Goal: Complete application form

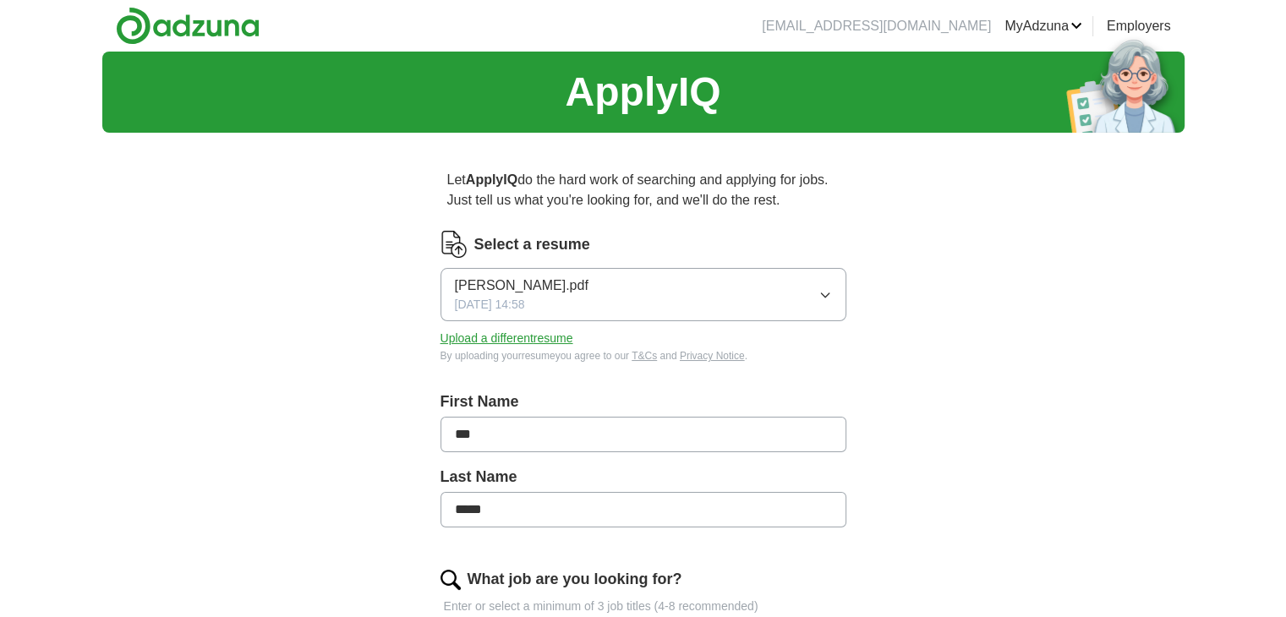
click at [528, 337] on button "Upload a different resume" at bounding box center [507, 339] width 133 height 18
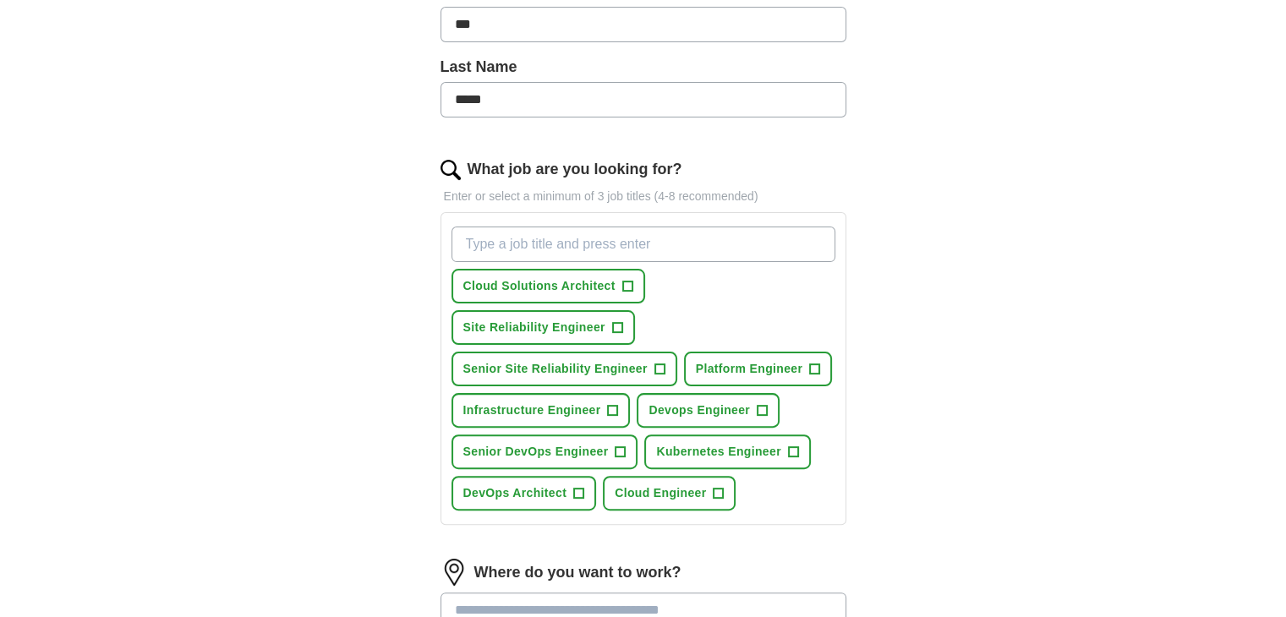
scroll to position [423, 0]
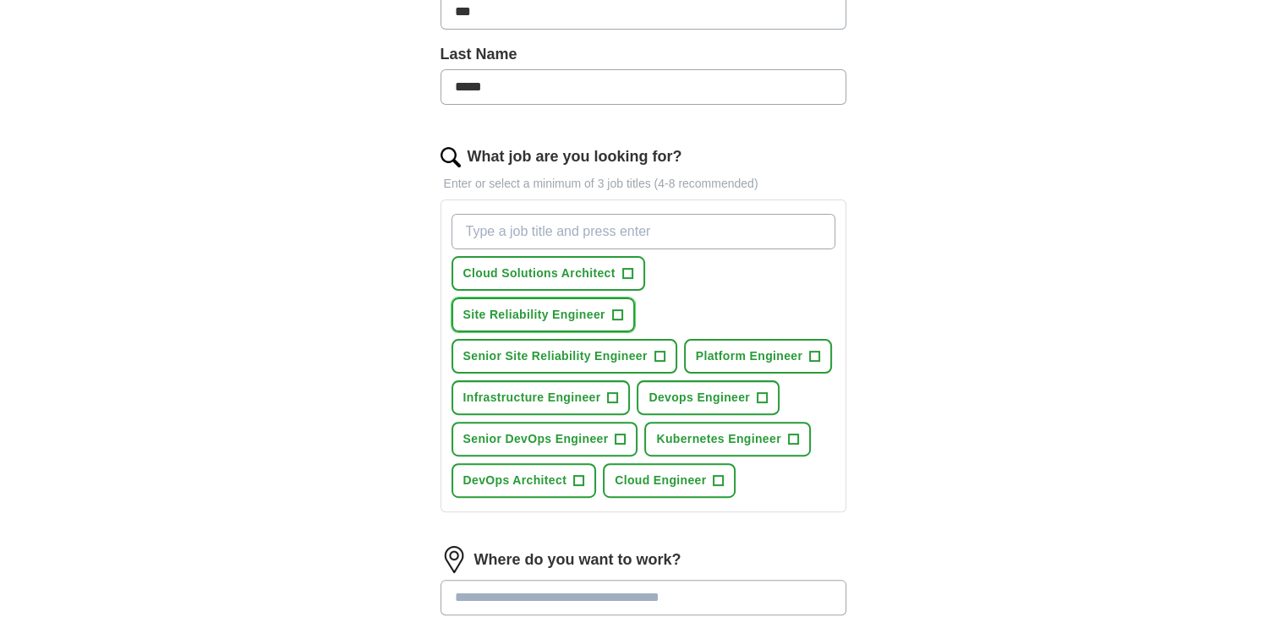
click at [622, 309] on span "+" at bounding box center [617, 316] width 10 height 14
click at [751, 380] on button "Devops Engineer +" at bounding box center [708, 397] width 143 height 35
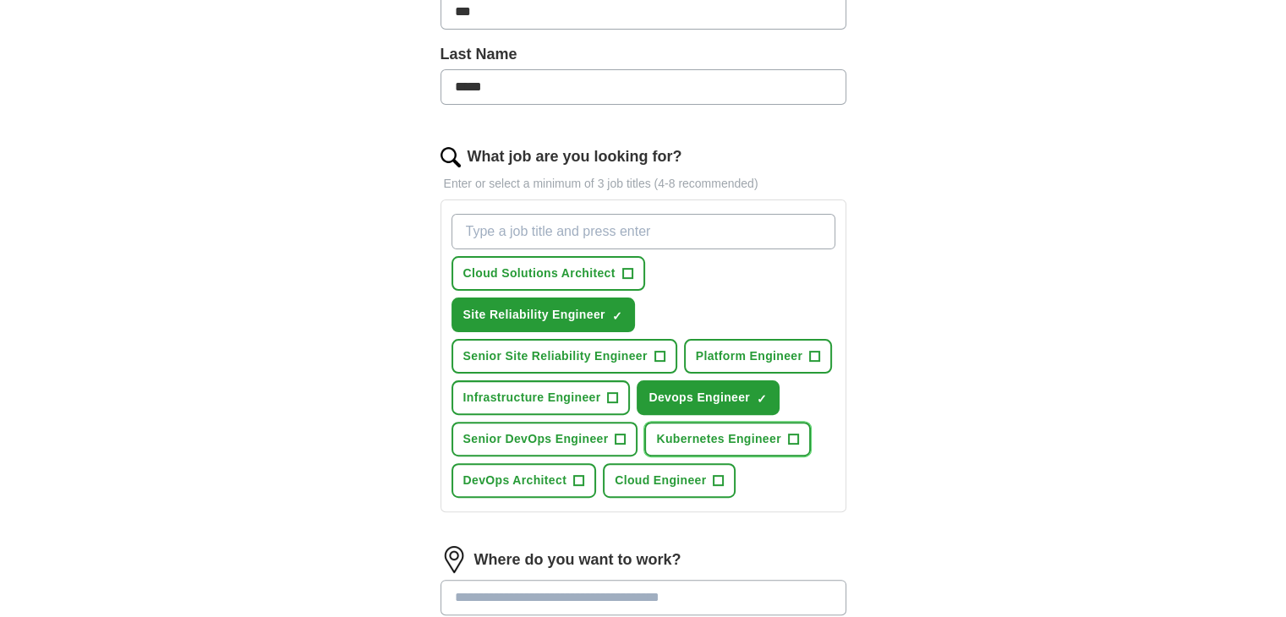
click at [762, 430] on span "Kubernetes Engineer" at bounding box center [718, 439] width 124 height 18
click at [616, 391] on span "+" at bounding box center [613, 398] width 10 height 14
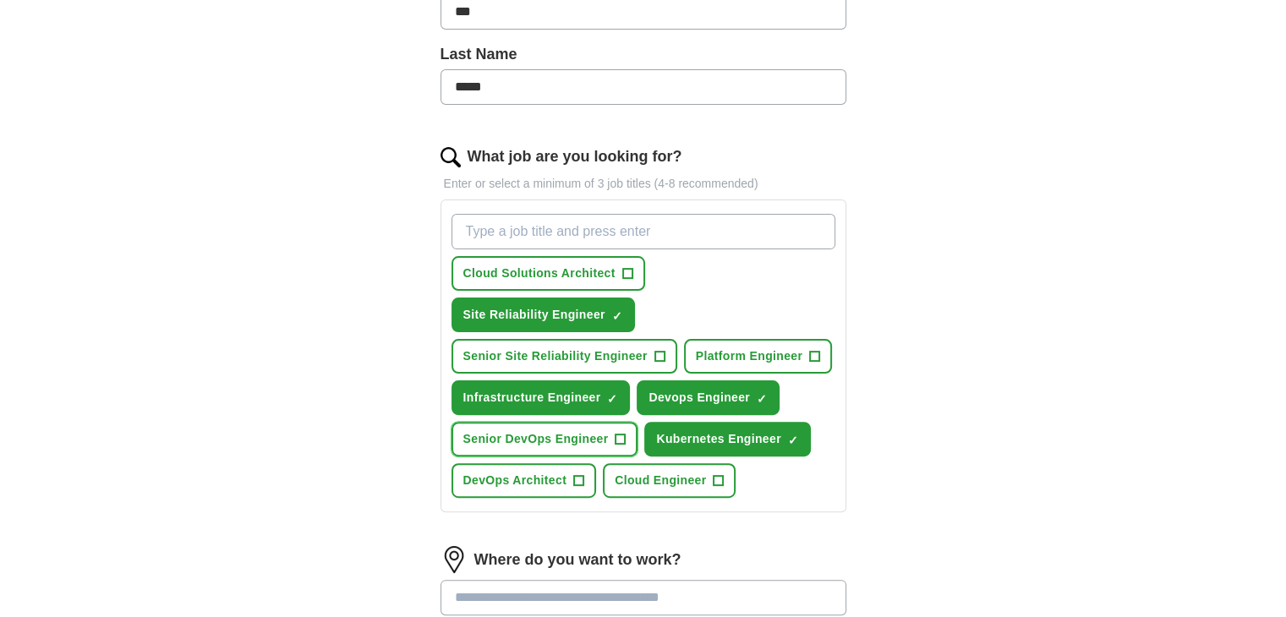
click at [619, 433] on span "+" at bounding box center [621, 440] width 10 height 14
click at [666, 472] on span "Cloud Engineer" at bounding box center [660, 481] width 91 height 18
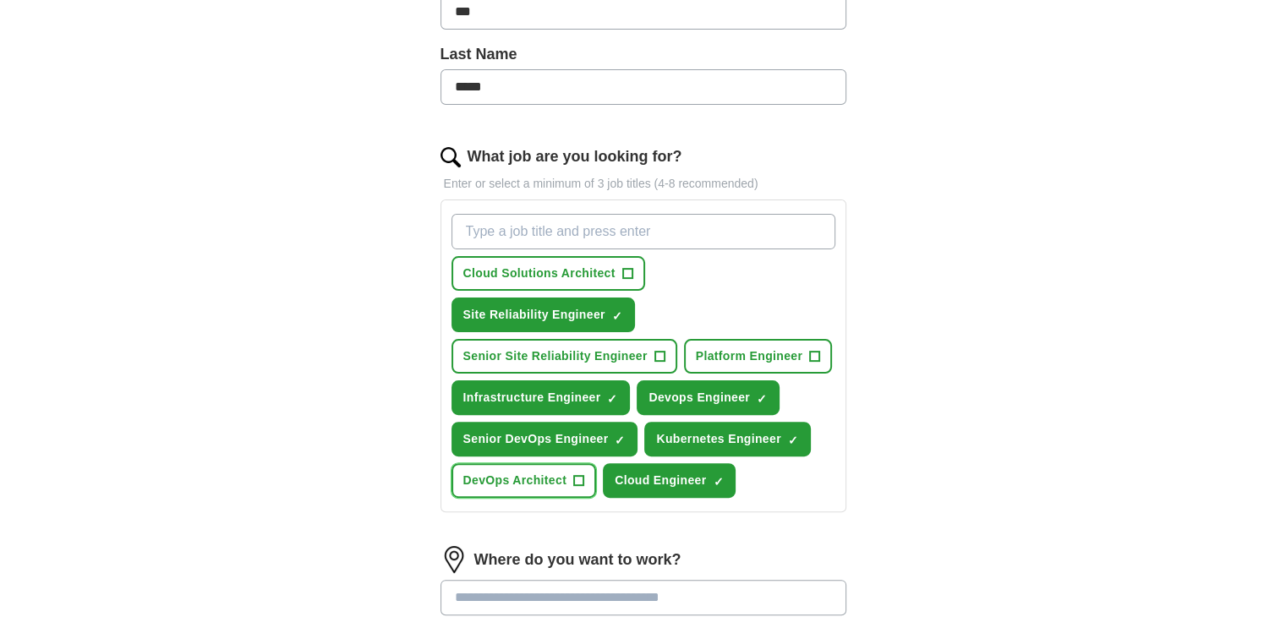
click at [555, 472] on span "DevOps Architect" at bounding box center [515, 481] width 104 height 18
click at [577, 348] on span "Senior Site Reliability Engineer" at bounding box center [555, 357] width 184 height 18
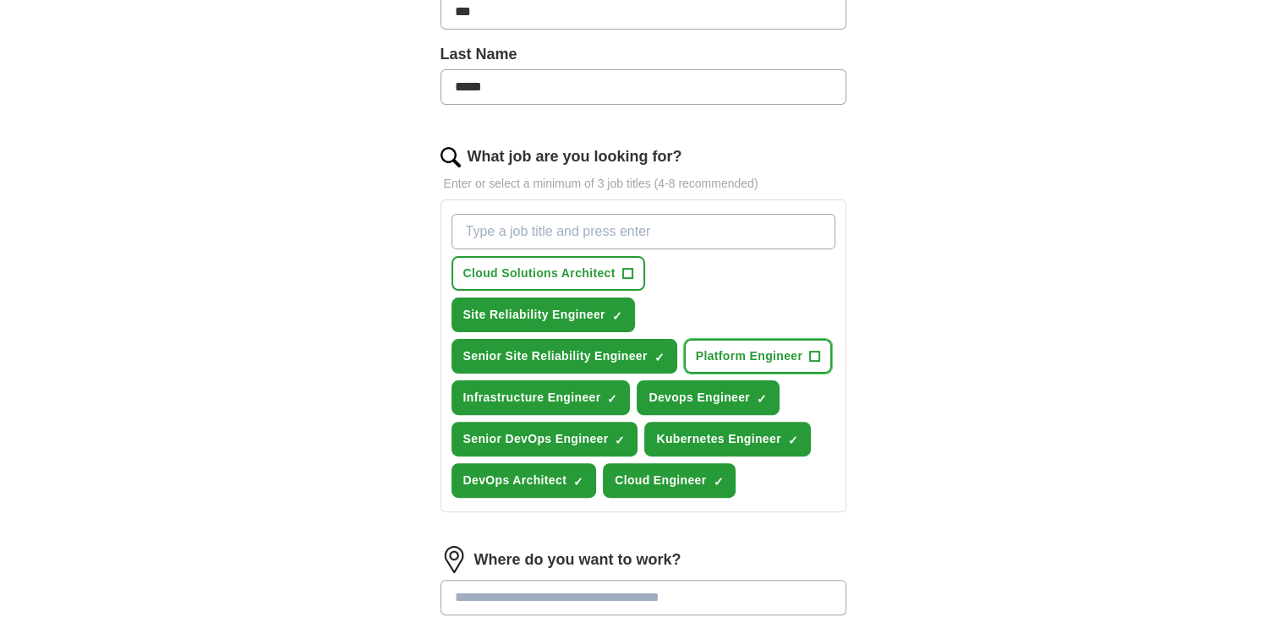
click at [787, 348] on span "Platform Engineer" at bounding box center [749, 357] width 107 height 18
click at [578, 280] on span "Cloud Solutions Architect" at bounding box center [539, 274] width 152 height 18
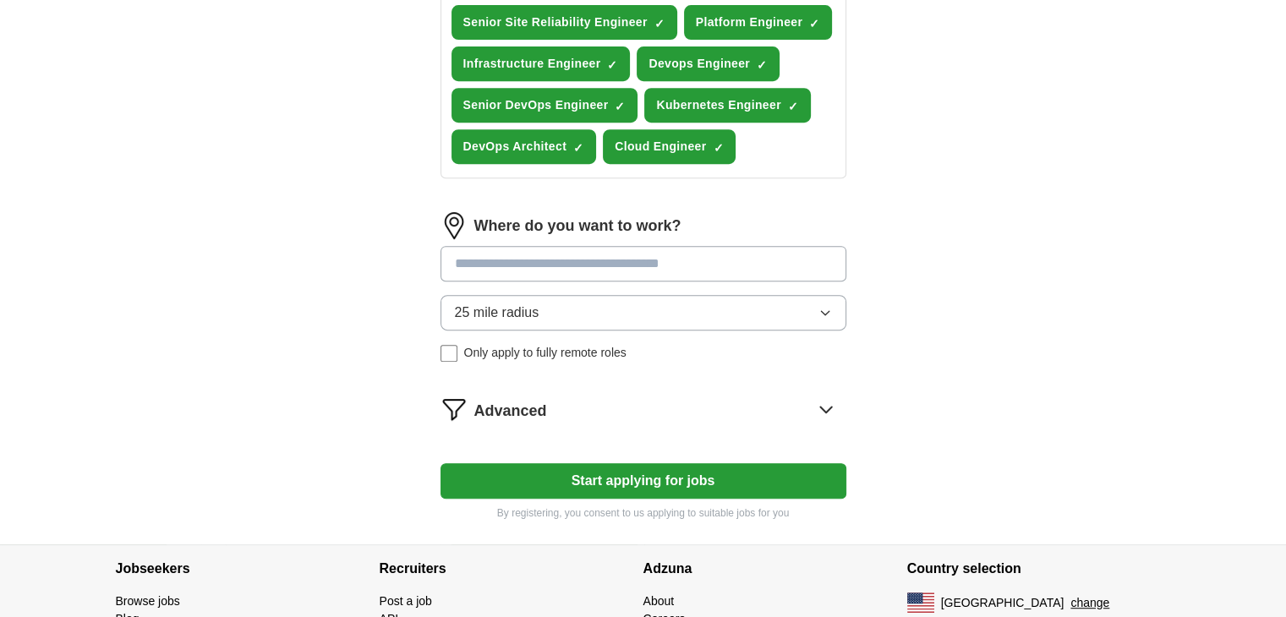
scroll to position [761, 0]
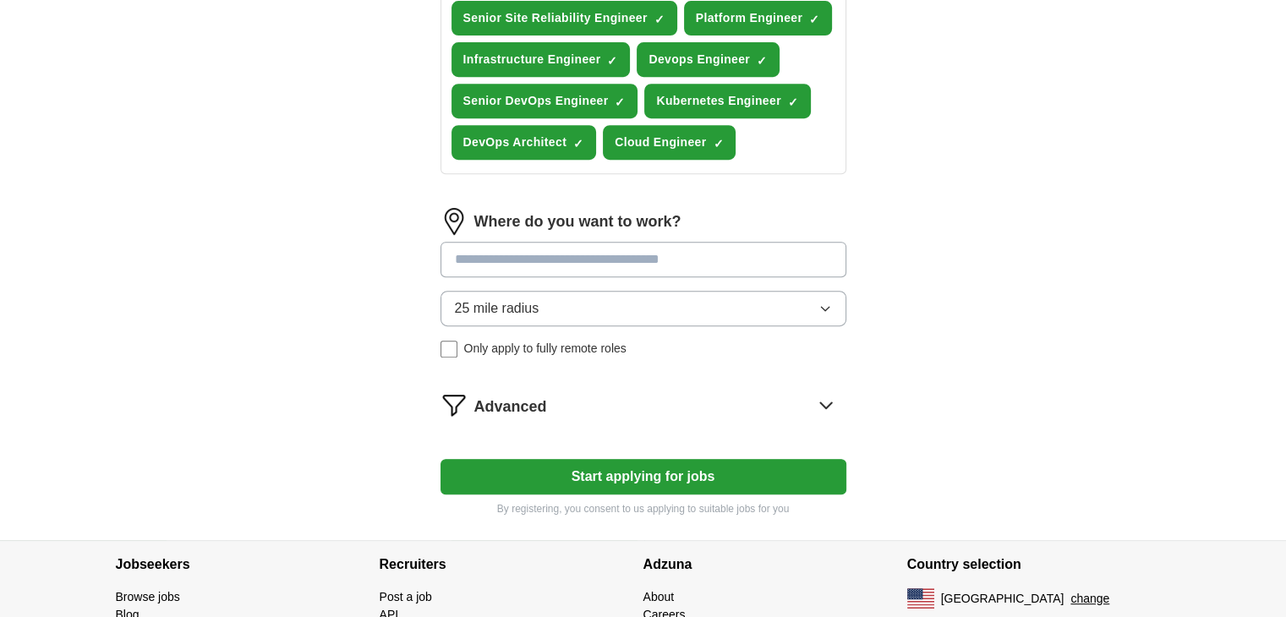
click at [589, 242] on input at bounding box center [644, 260] width 406 height 36
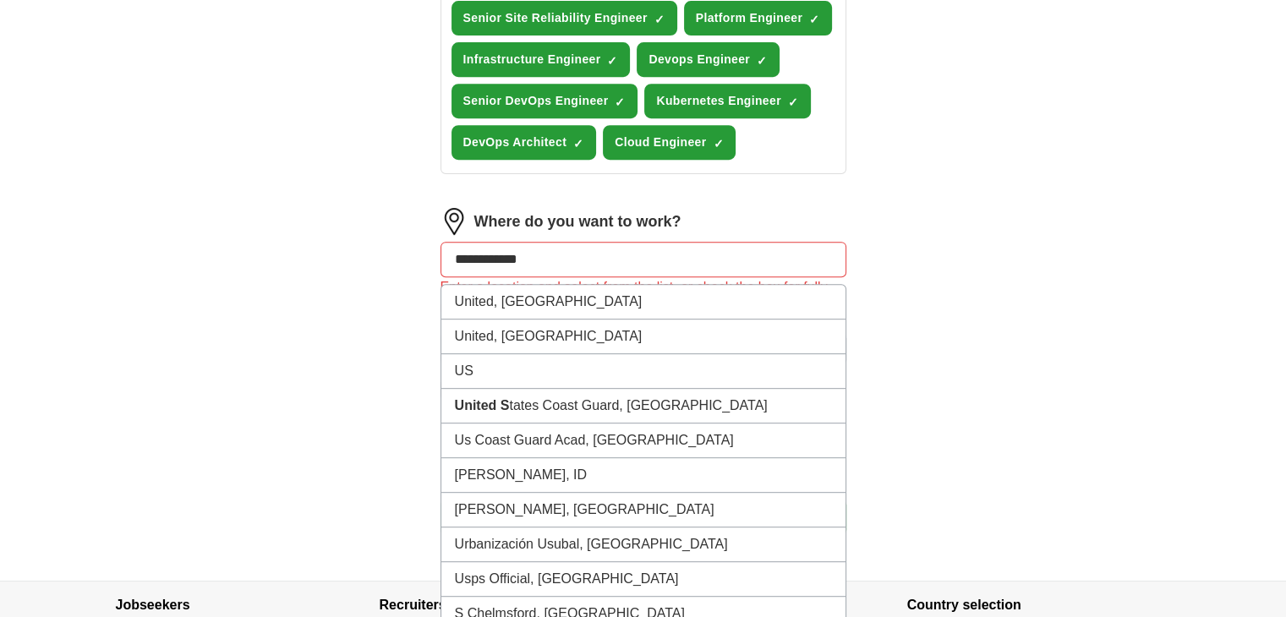
type input "**********"
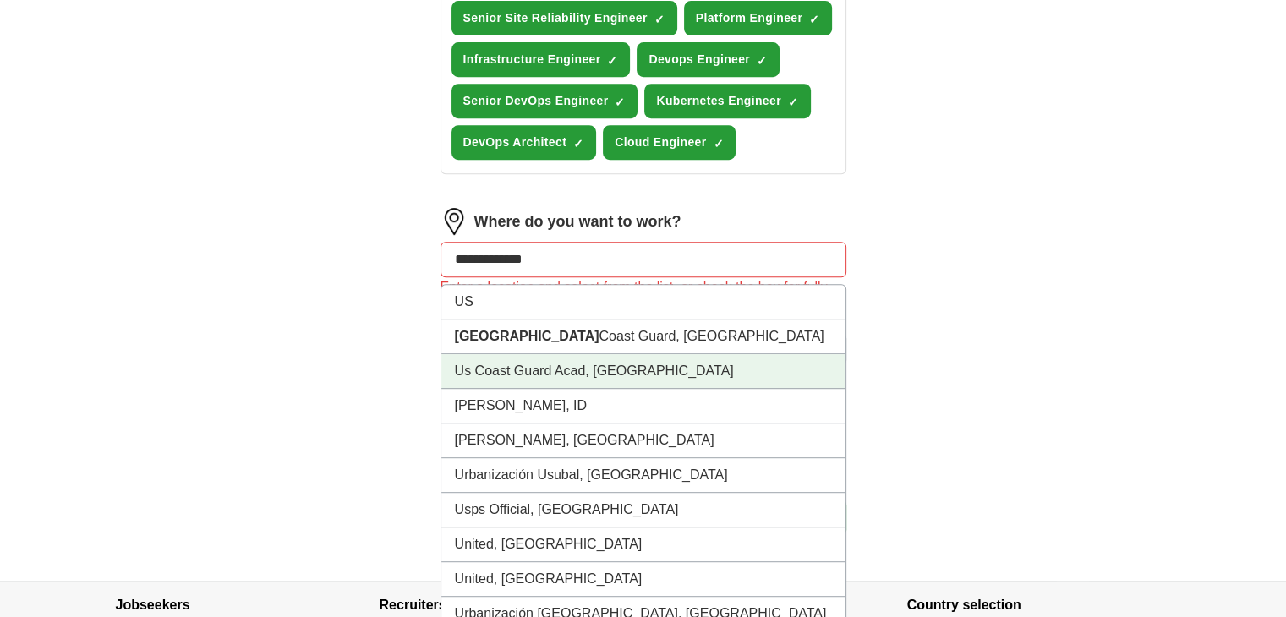
click at [507, 354] on li "Us Coast Guard Acad, [GEOGRAPHIC_DATA]" at bounding box center [643, 371] width 404 height 35
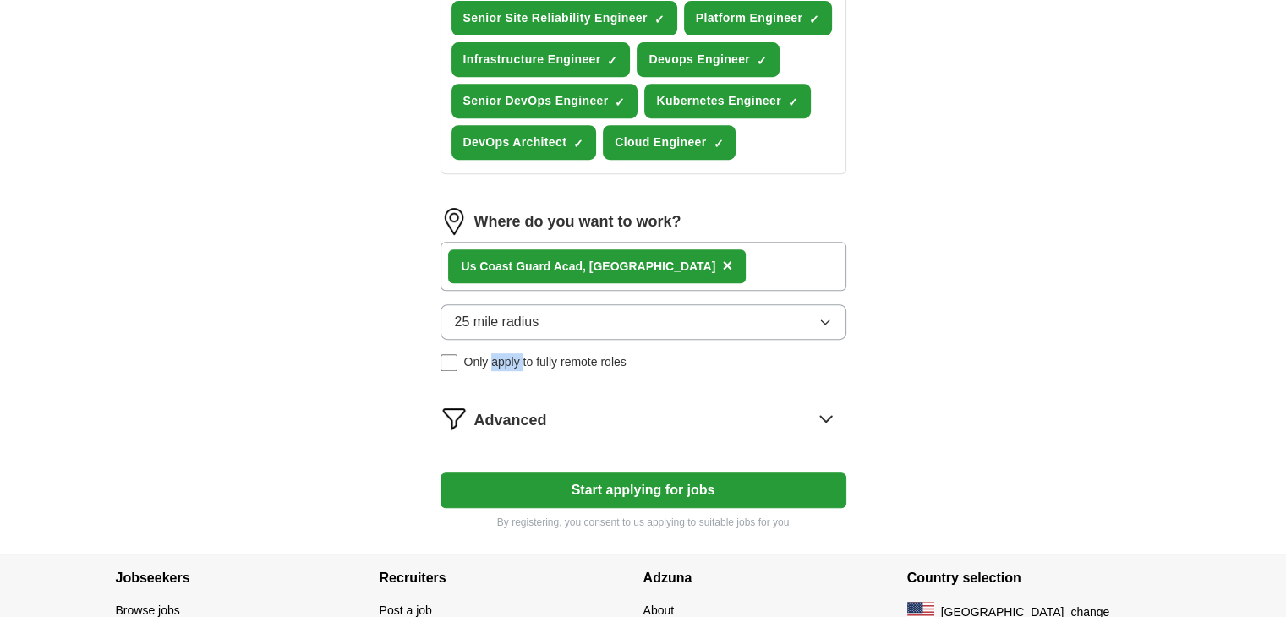
click at [507, 326] on div "Where do you want to work? Us Coast Guard Acad, [GEOGRAPHIC_DATA] × 25 mile rad…" at bounding box center [644, 296] width 406 height 177
click at [722, 256] on span "×" at bounding box center [727, 265] width 10 height 19
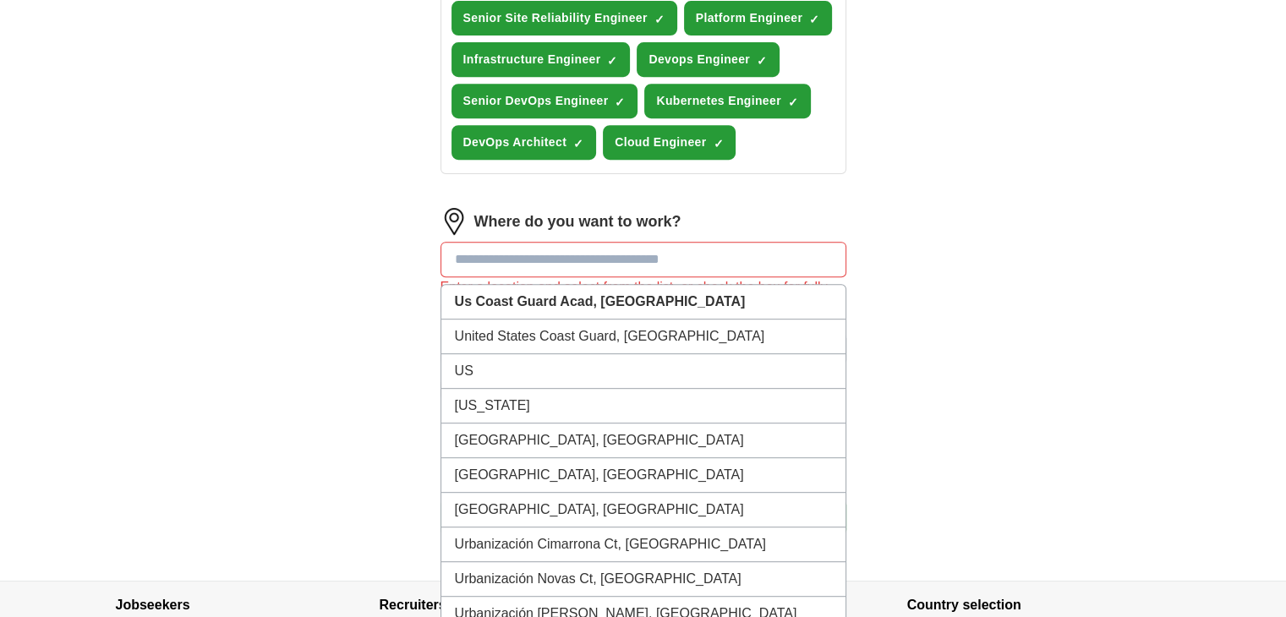
click at [552, 242] on input at bounding box center [644, 260] width 406 height 36
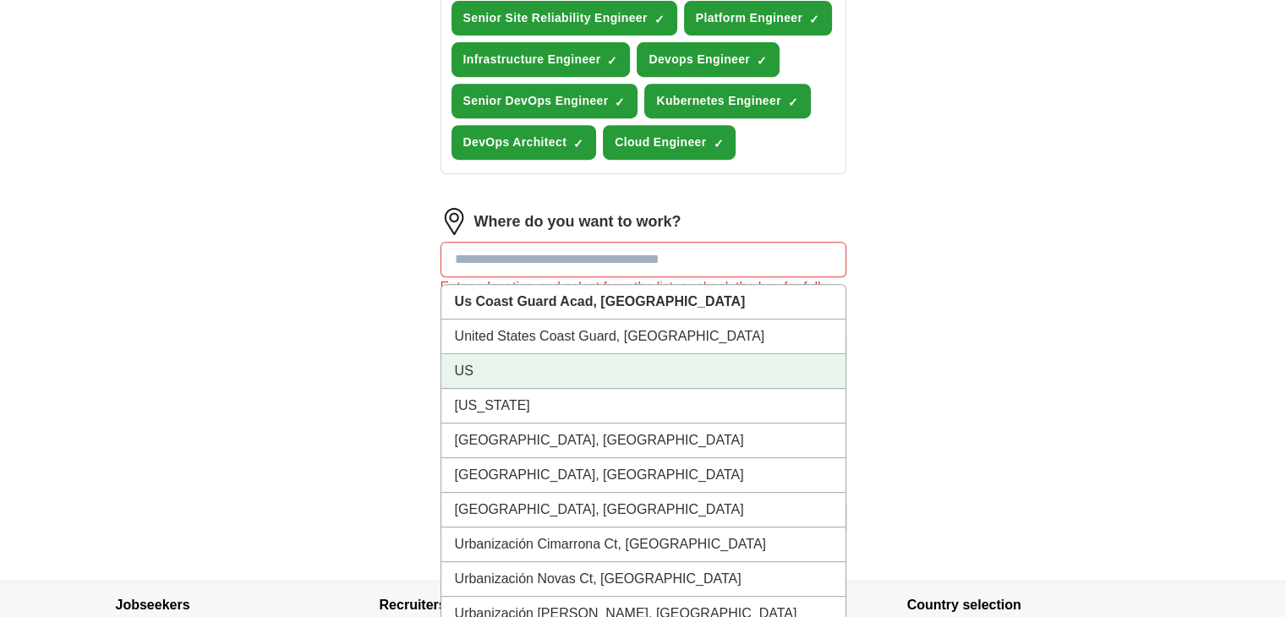
click at [523, 354] on li "US" at bounding box center [643, 371] width 404 height 35
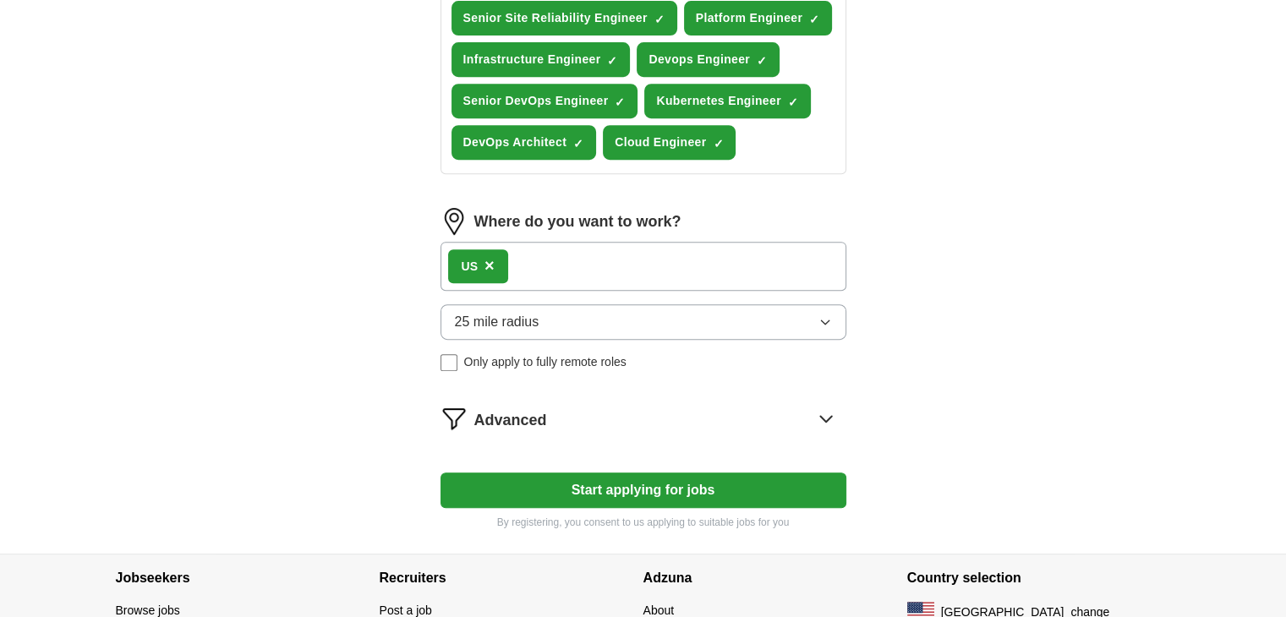
click at [568, 304] on button "25 mile radius" at bounding box center [644, 322] width 406 height 36
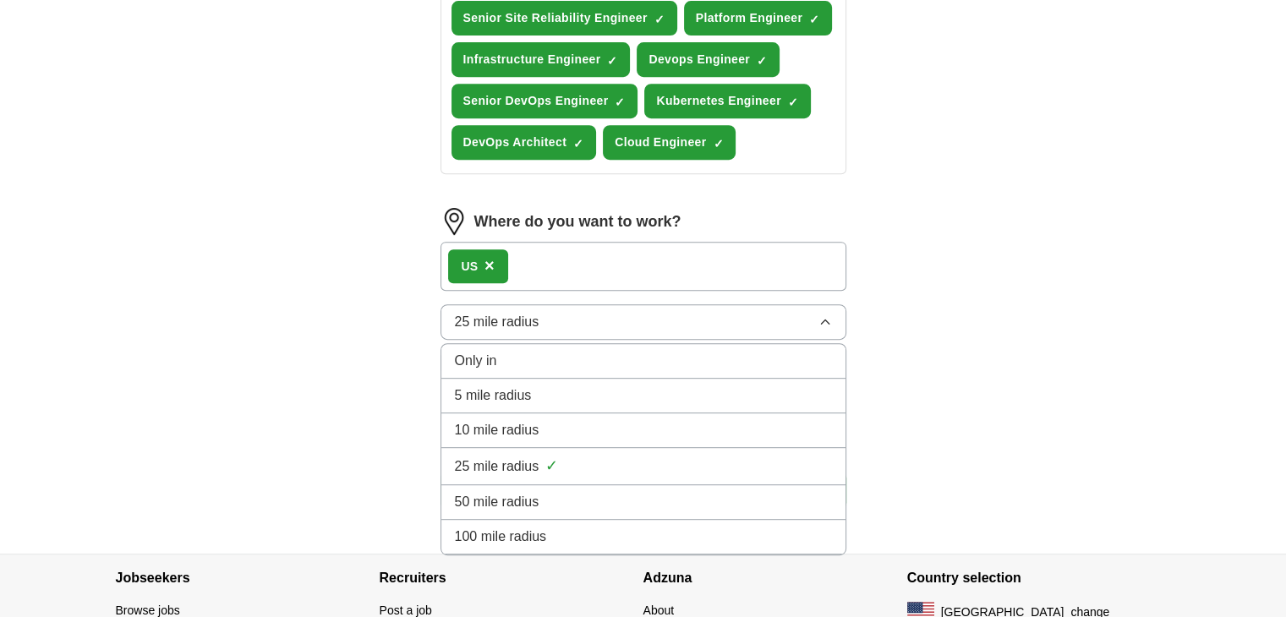
click at [565, 527] on div "100 mile radius" at bounding box center [643, 537] width 377 height 20
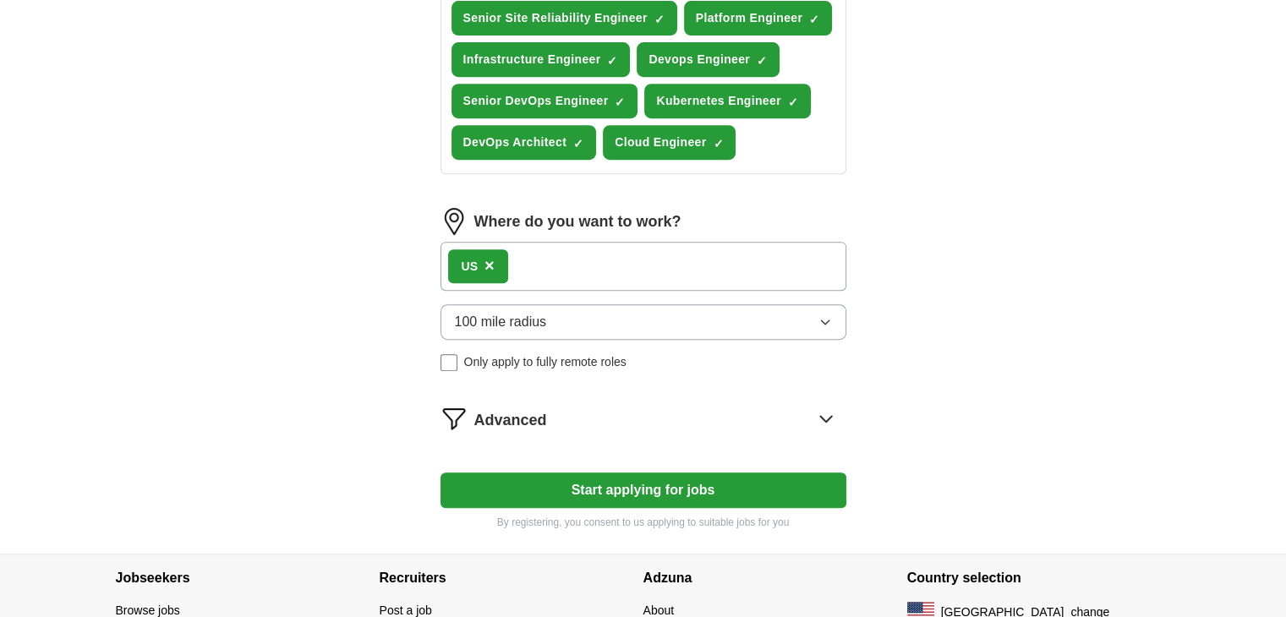
click at [559, 353] on span "Only apply to fully remote roles" at bounding box center [545, 362] width 162 height 18
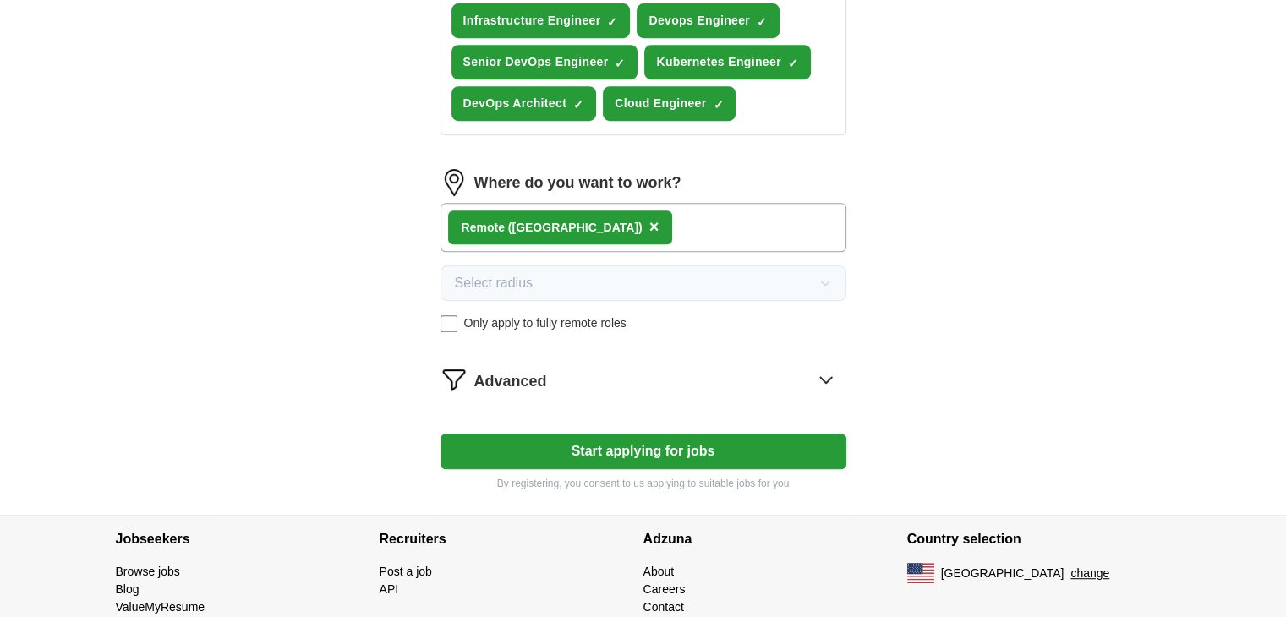
scroll to position [821, 0]
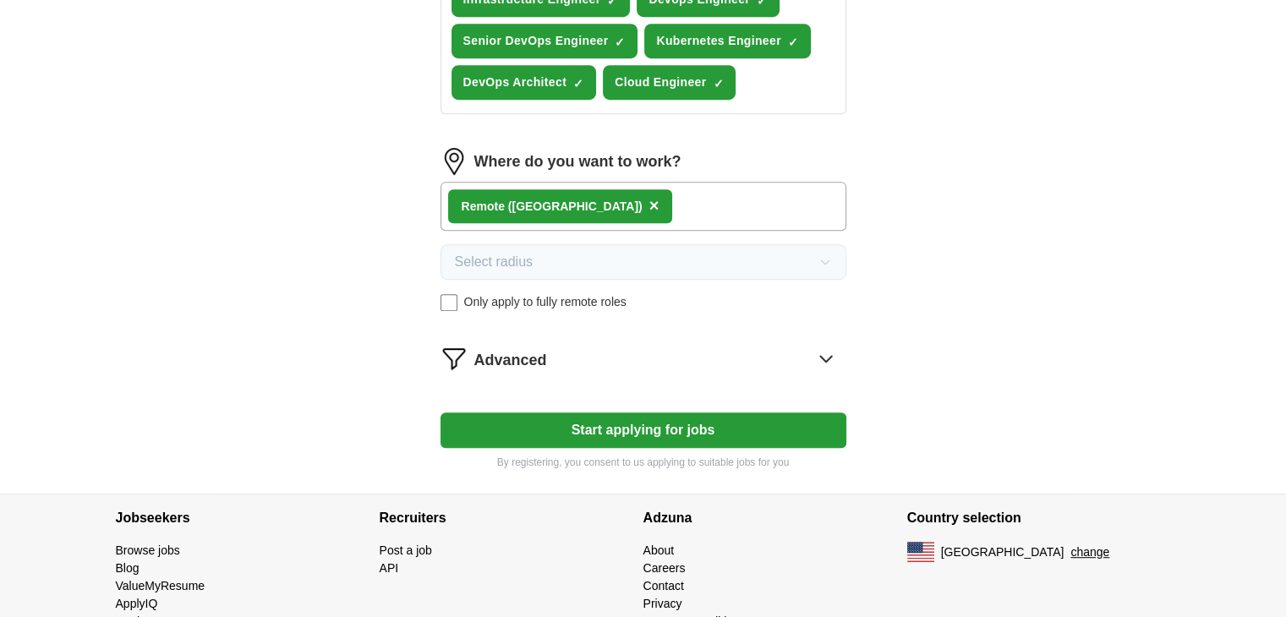
click at [805, 345] on div "Advanced" at bounding box center [660, 358] width 372 height 27
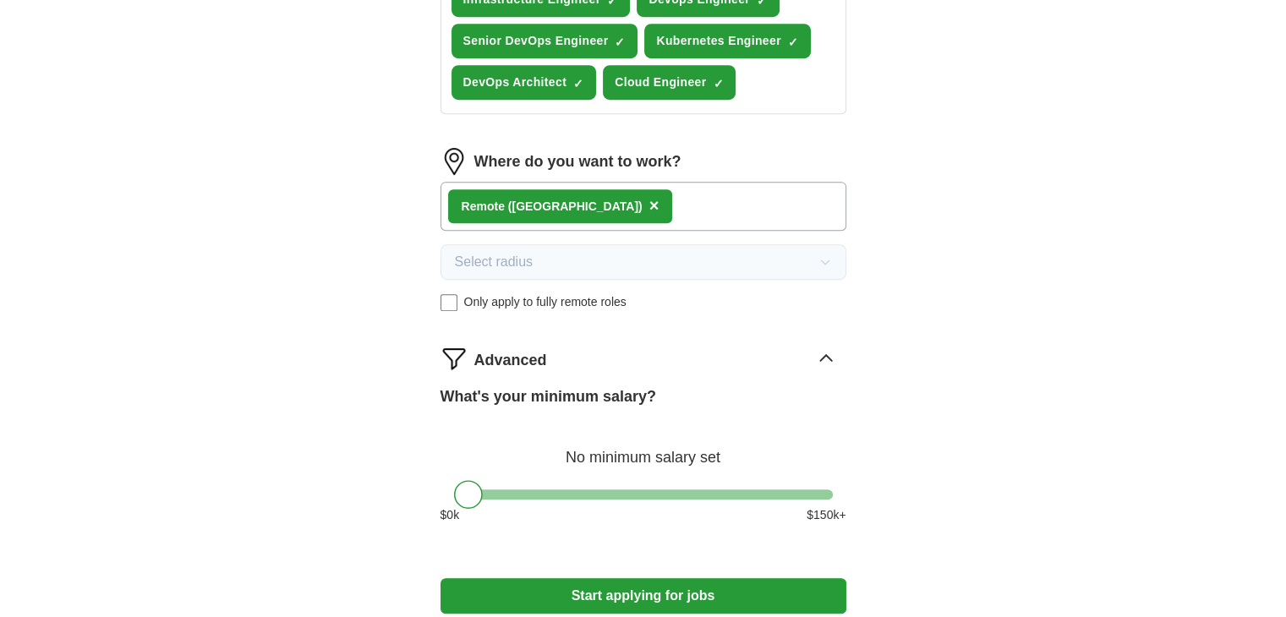
click at [825, 355] on icon at bounding box center [825, 358] width 11 height 6
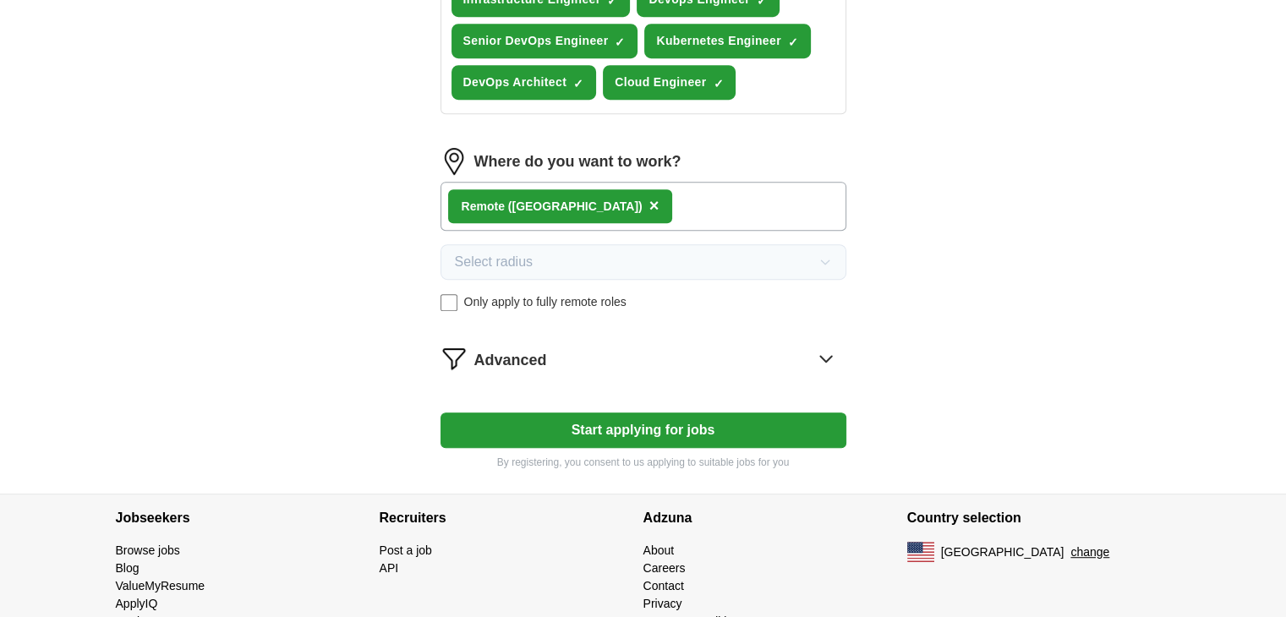
click at [692, 413] on button "Start applying for jobs" at bounding box center [644, 431] width 406 height 36
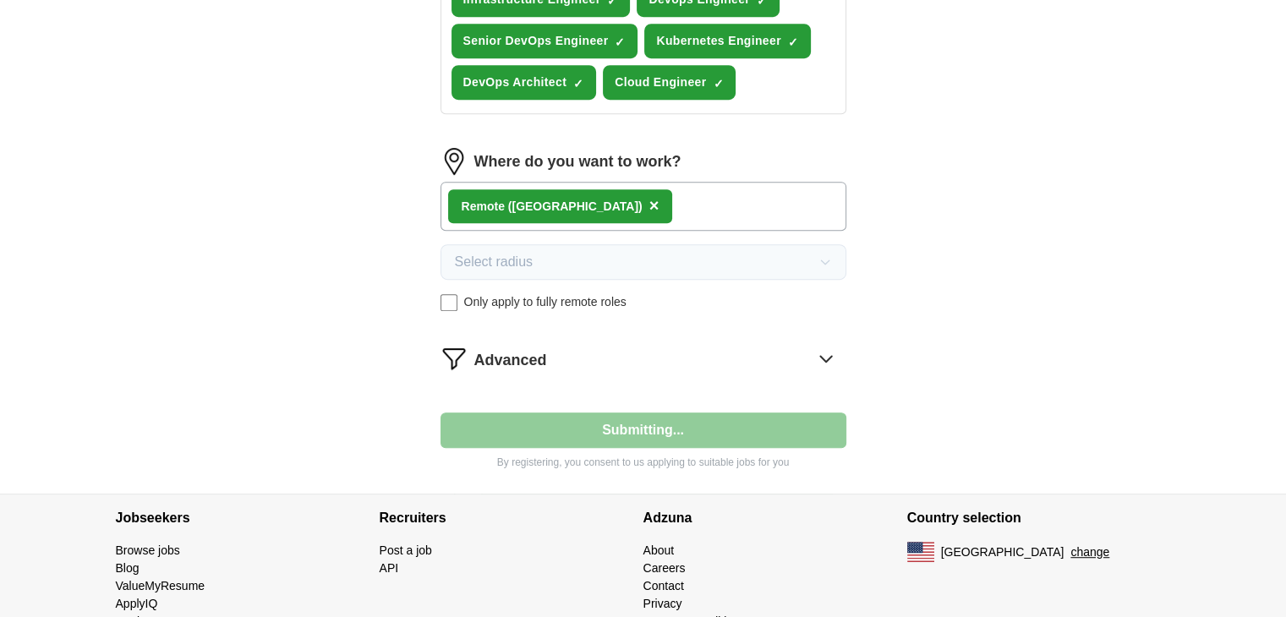
select select "**"
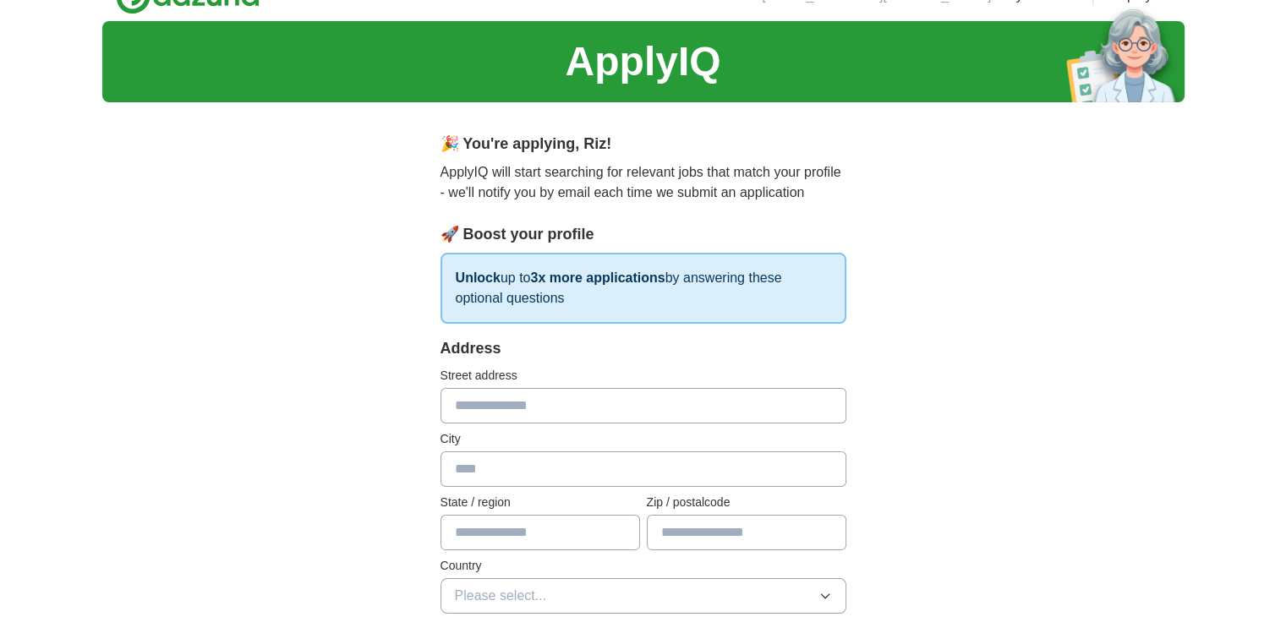
scroll to position [254, 0]
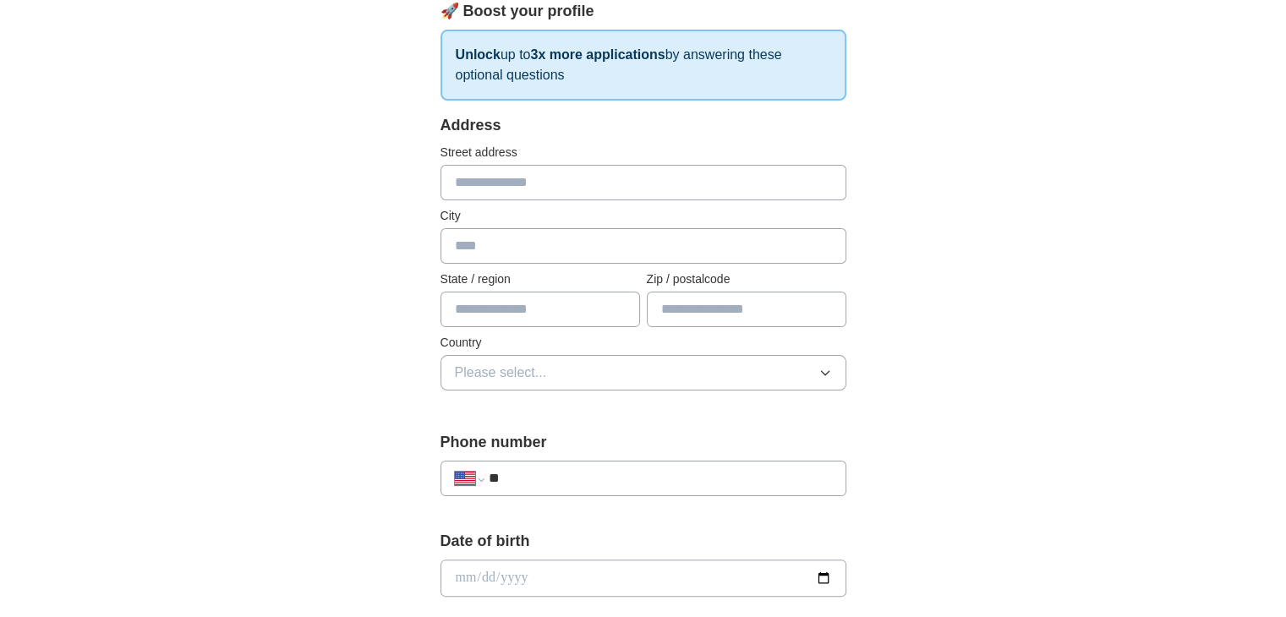
click at [561, 178] on input "text" at bounding box center [644, 183] width 406 height 36
type input "**********"
type input "**"
type input "*****"
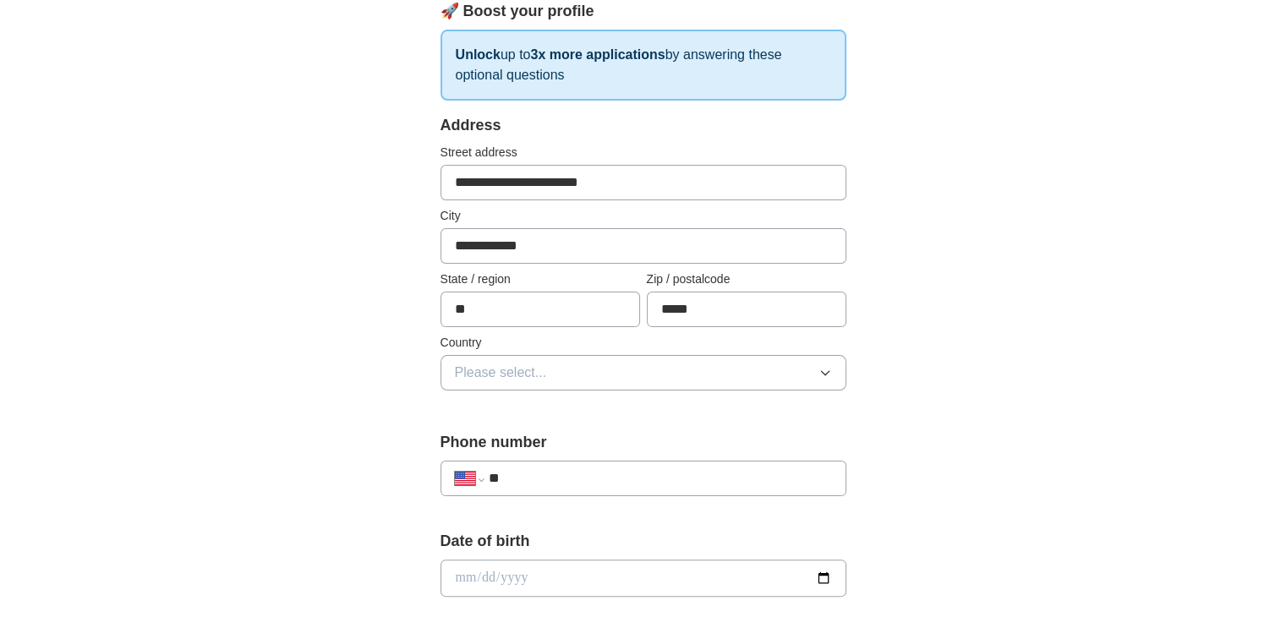
click at [577, 364] on button "Please select..." at bounding box center [644, 373] width 406 height 36
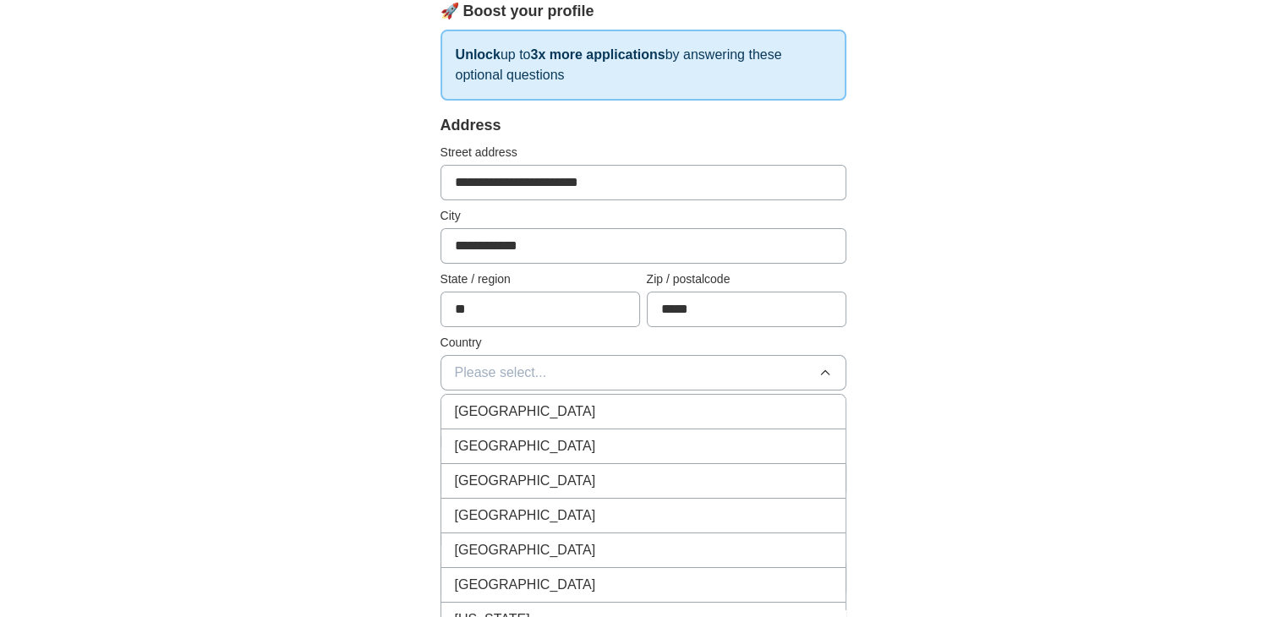
click at [566, 441] on div "[GEOGRAPHIC_DATA]" at bounding box center [643, 446] width 377 height 20
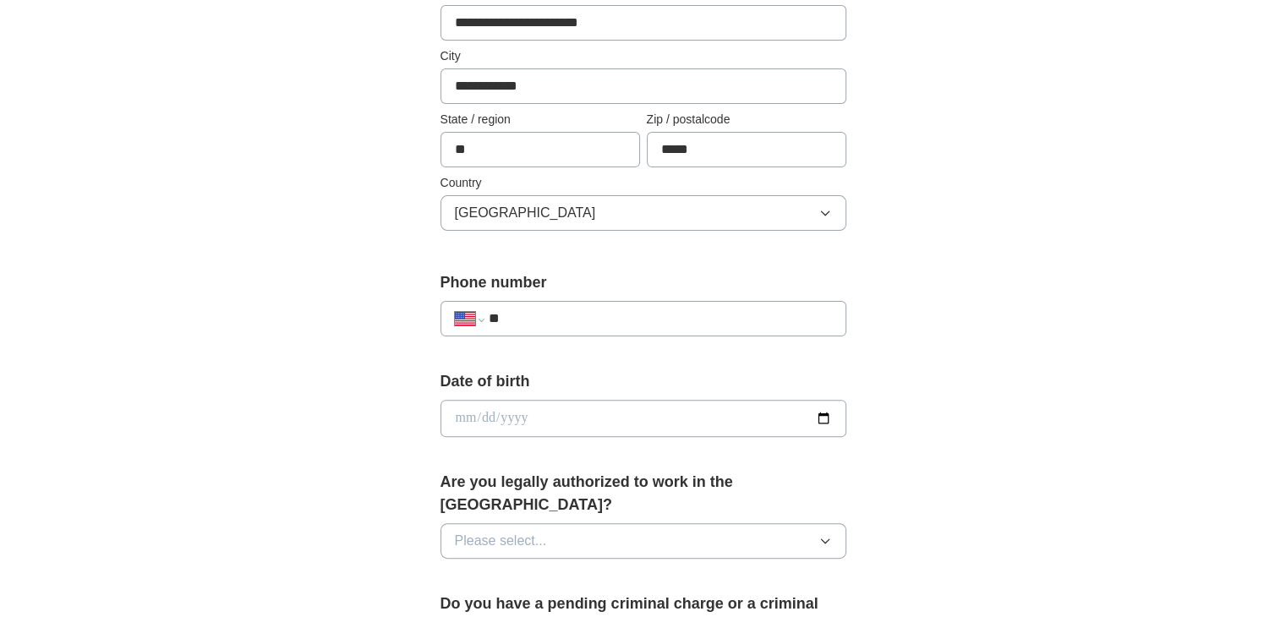
scroll to position [423, 0]
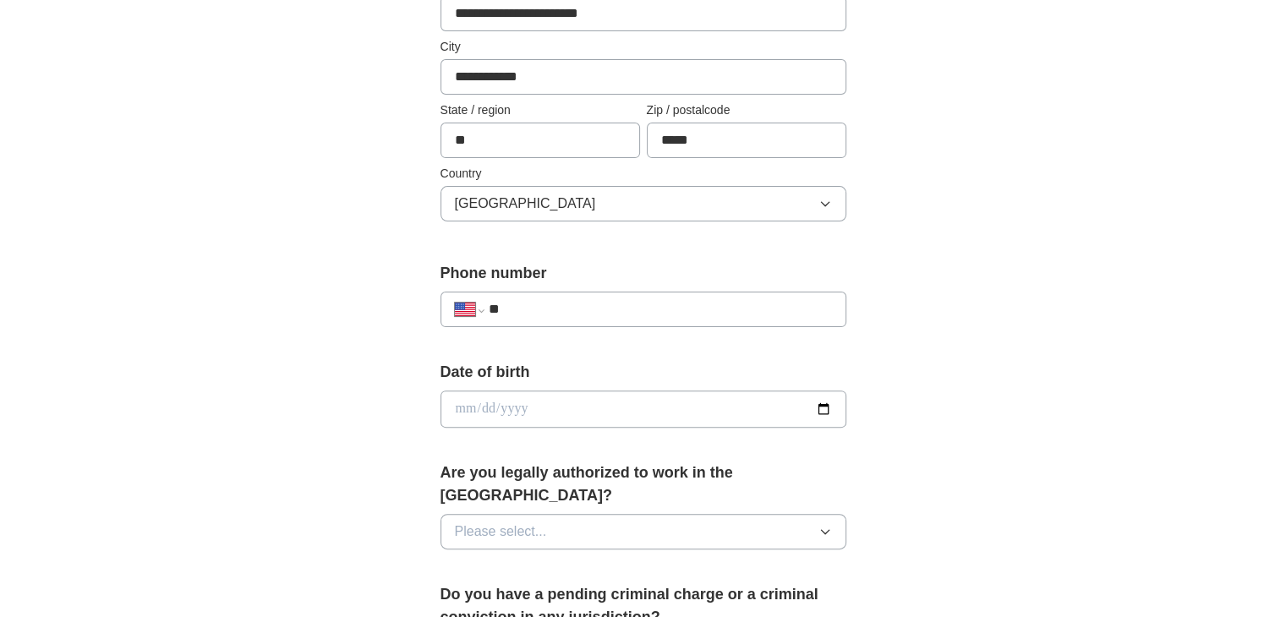
click at [585, 299] on input "**" at bounding box center [659, 309] width 343 height 20
paste input "**********"
type input "**********"
click at [613, 405] on input "date" at bounding box center [644, 409] width 406 height 37
click at [820, 406] on input "date" at bounding box center [644, 409] width 406 height 37
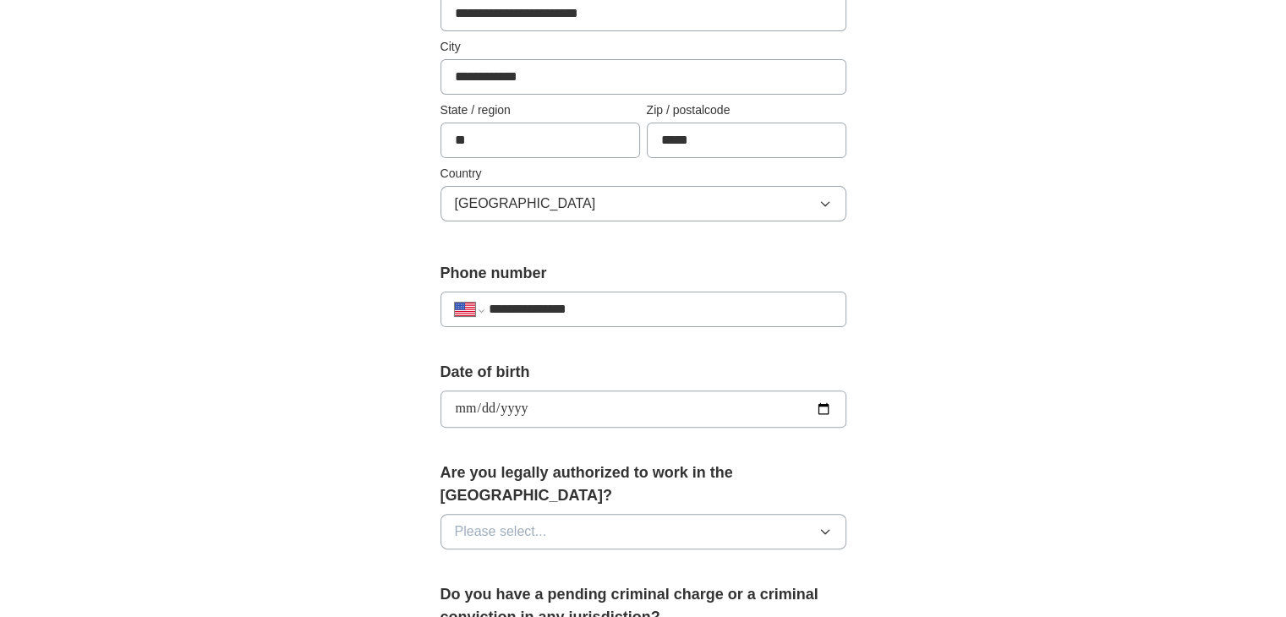
type input "**********"
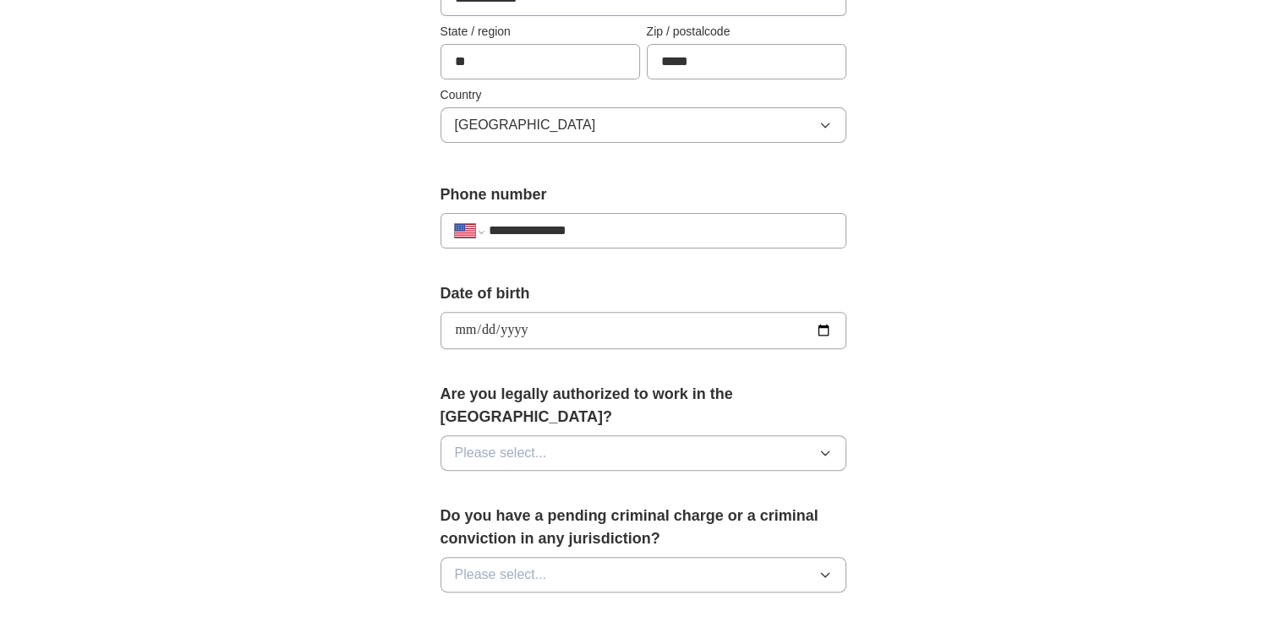
scroll to position [676, 0]
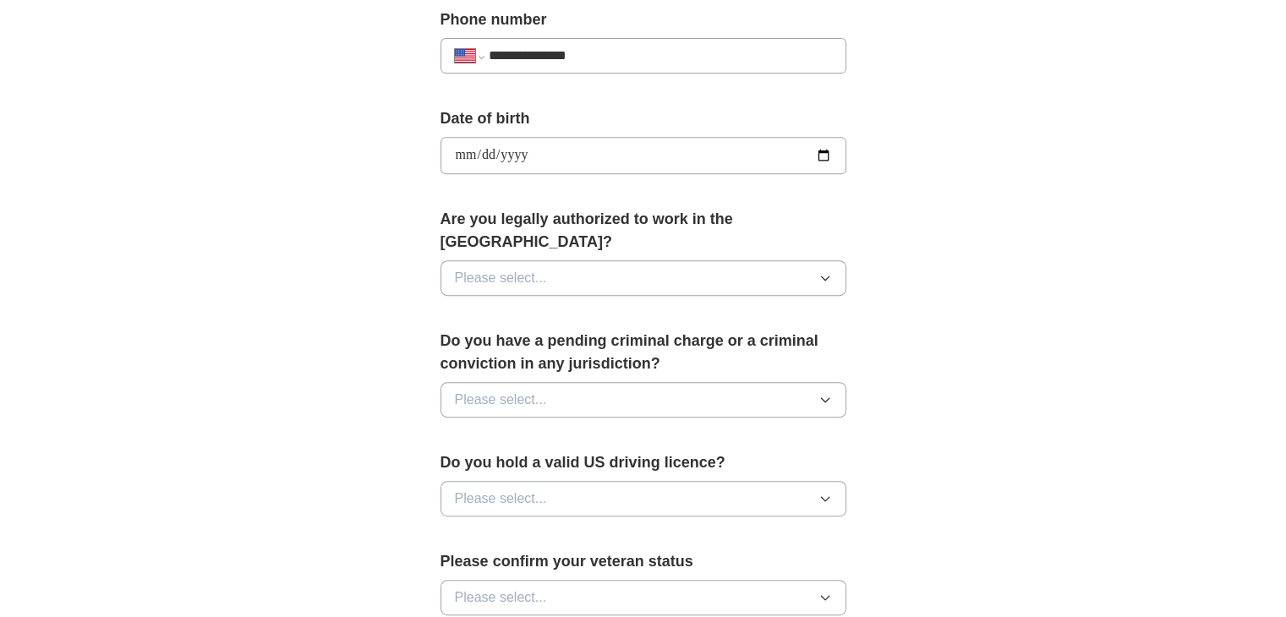
click at [597, 260] on button "Please select..." at bounding box center [644, 278] width 406 height 36
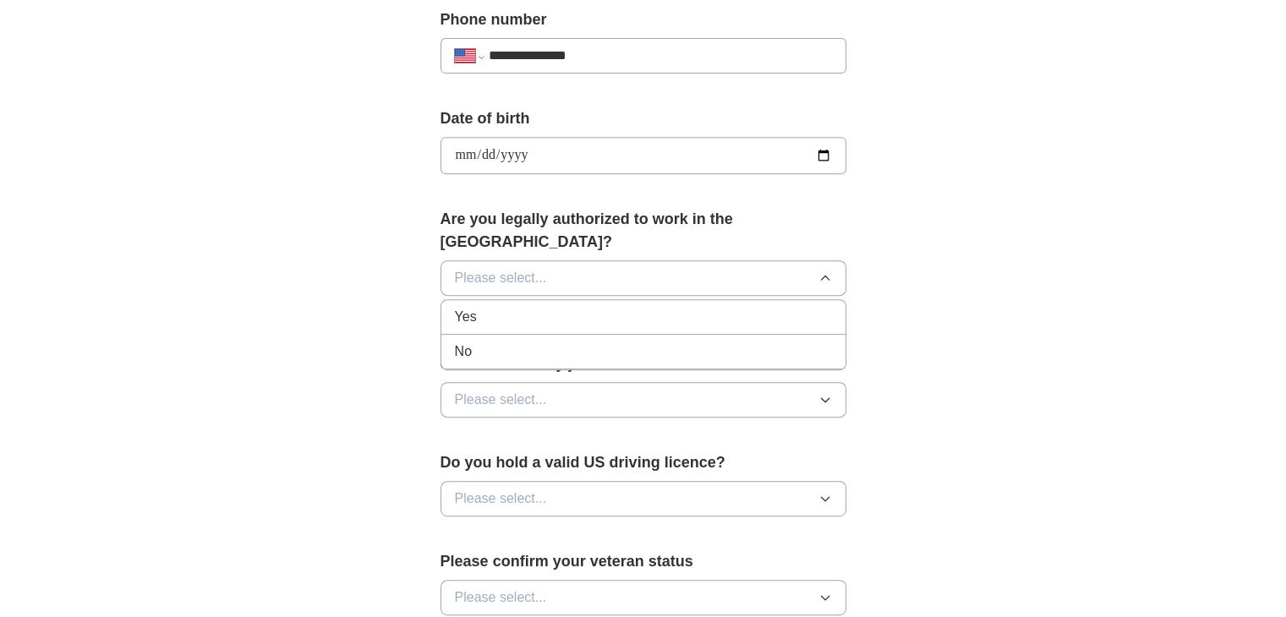
click at [548, 307] on div "Yes" at bounding box center [643, 317] width 377 height 20
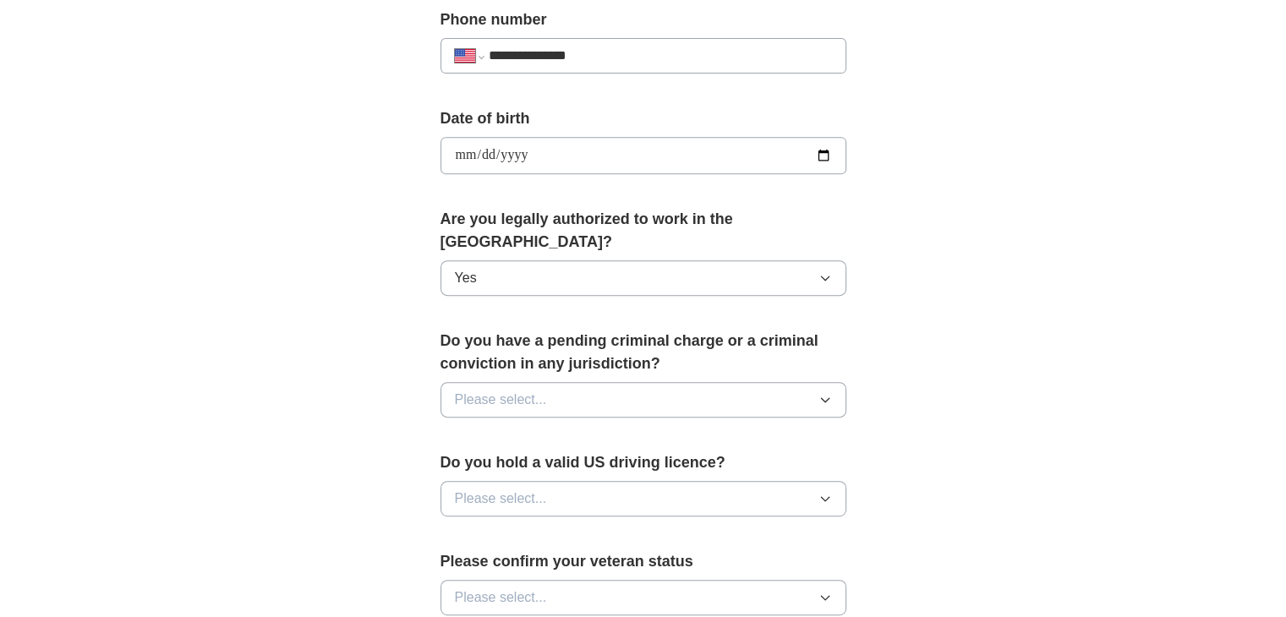
click at [559, 382] on button "Please select..." at bounding box center [644, 400] width 406 height 36
click at [550, 463] on div "No" at bounding box center [643, 473] width 377 height 20
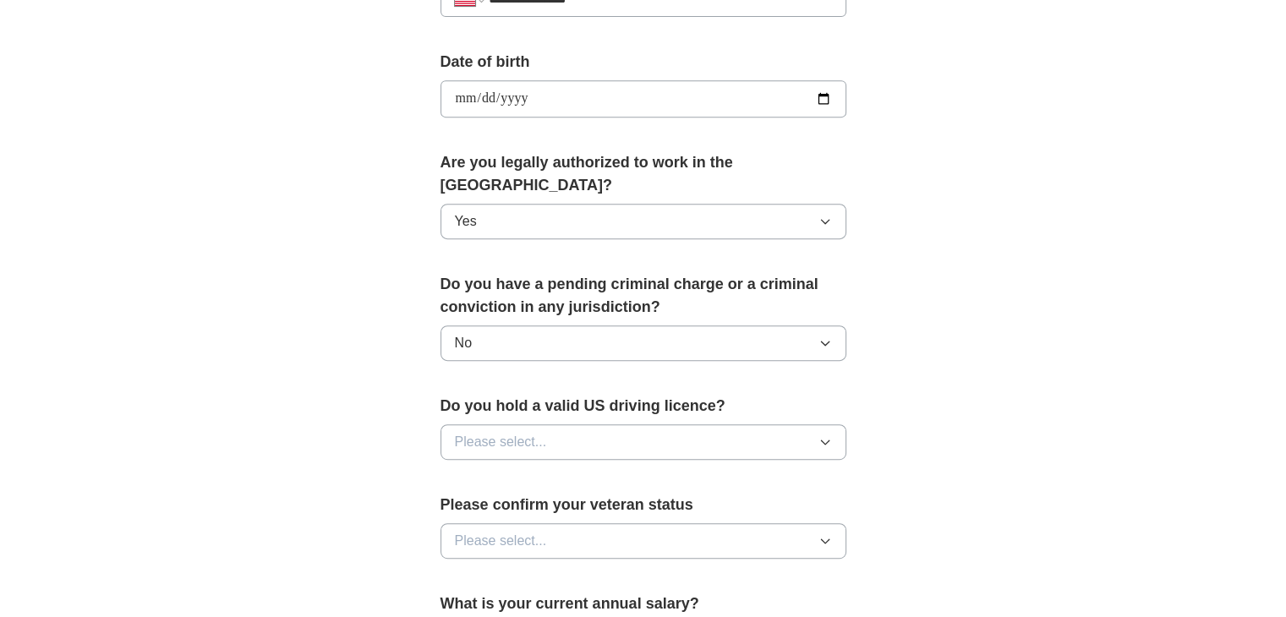
scroll to position [761, 0]
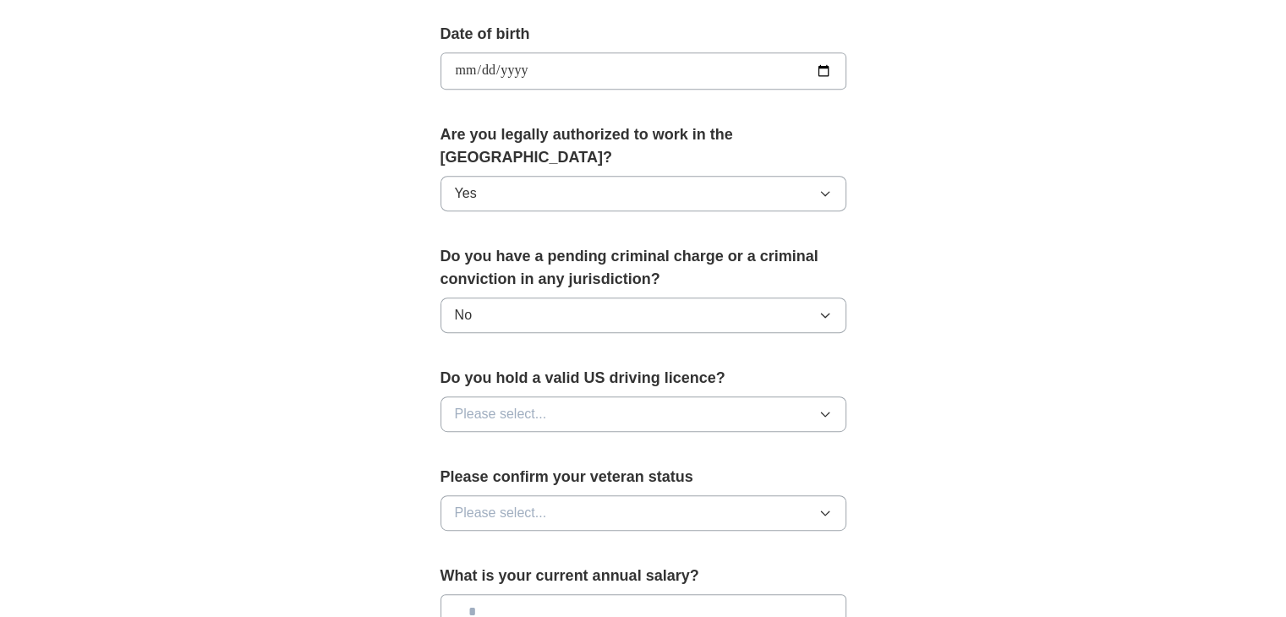
click at [555, 397] on button "Please select..." at bounding box center [644, 415] width 406 height 36
click at [548, 443] on div "Yes" at bounding box center [643, 453] width 377 height 20
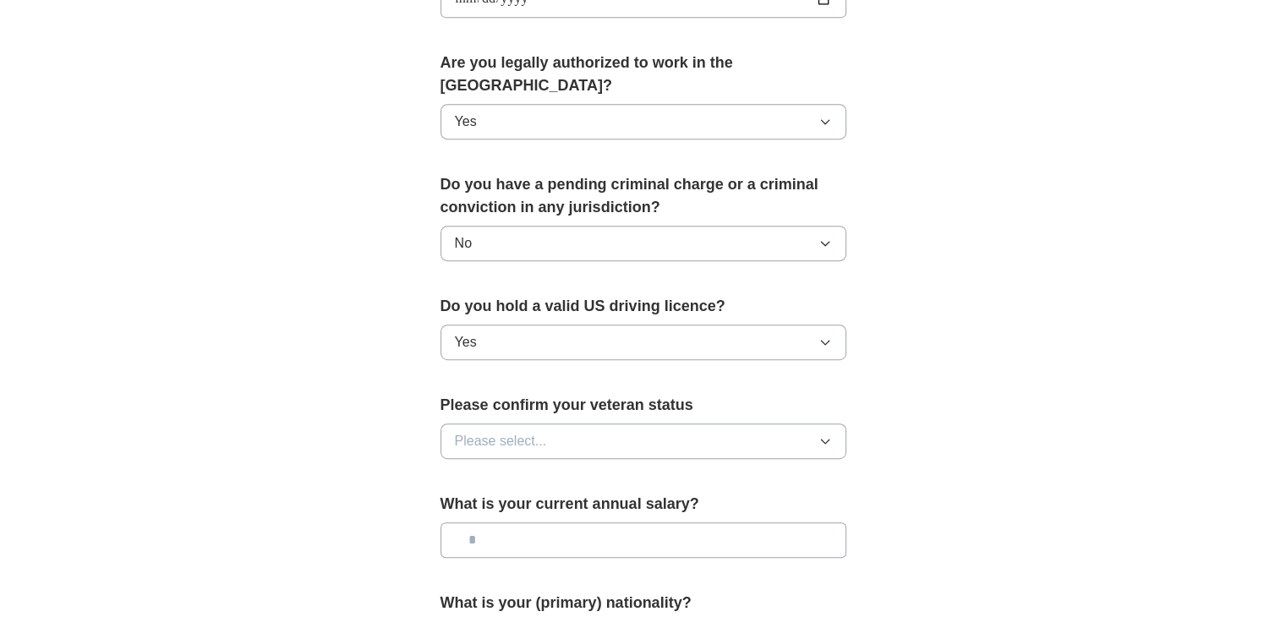
scroll to position [1015, 0]
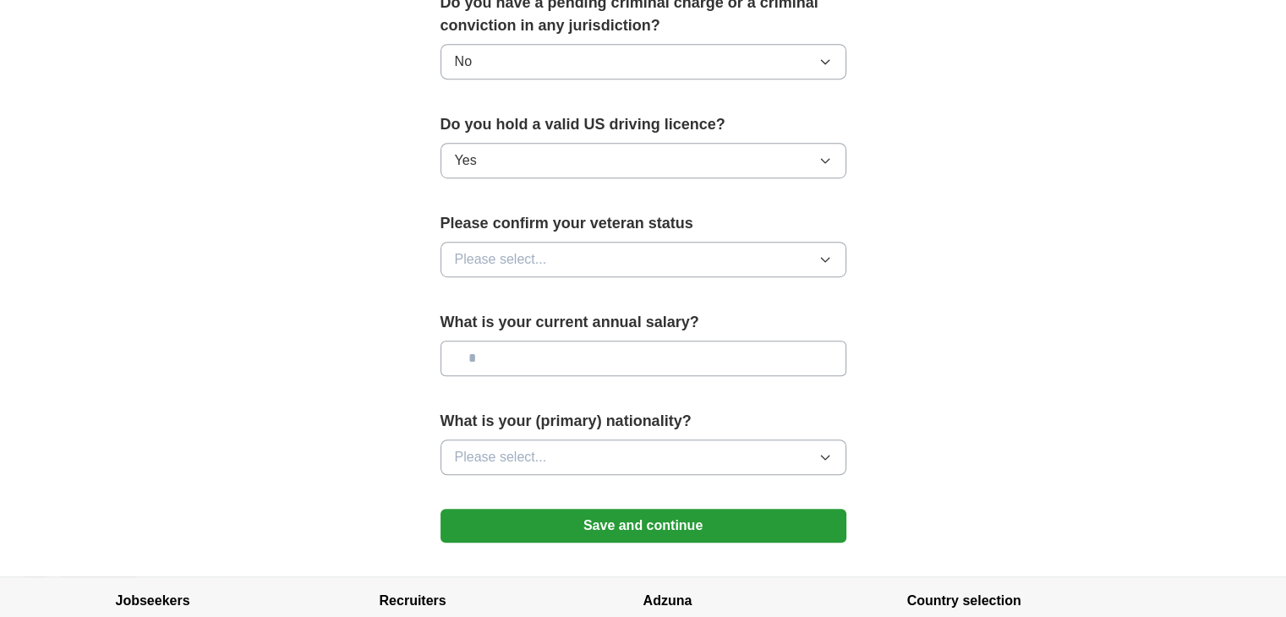
click at [565, 242] on button "Please select..." at bounding box center [644, 260] width 406 height 36
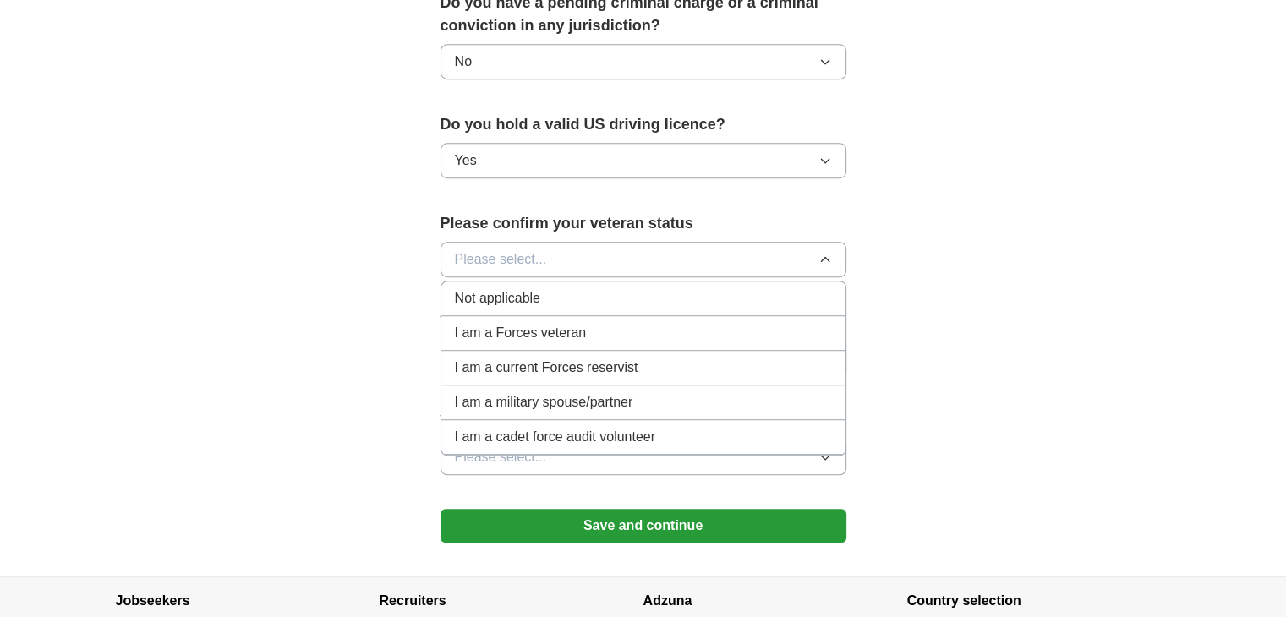
click at [545, 288] on div "Not applicable" at bounding box center [643, 298] width 377 height 20
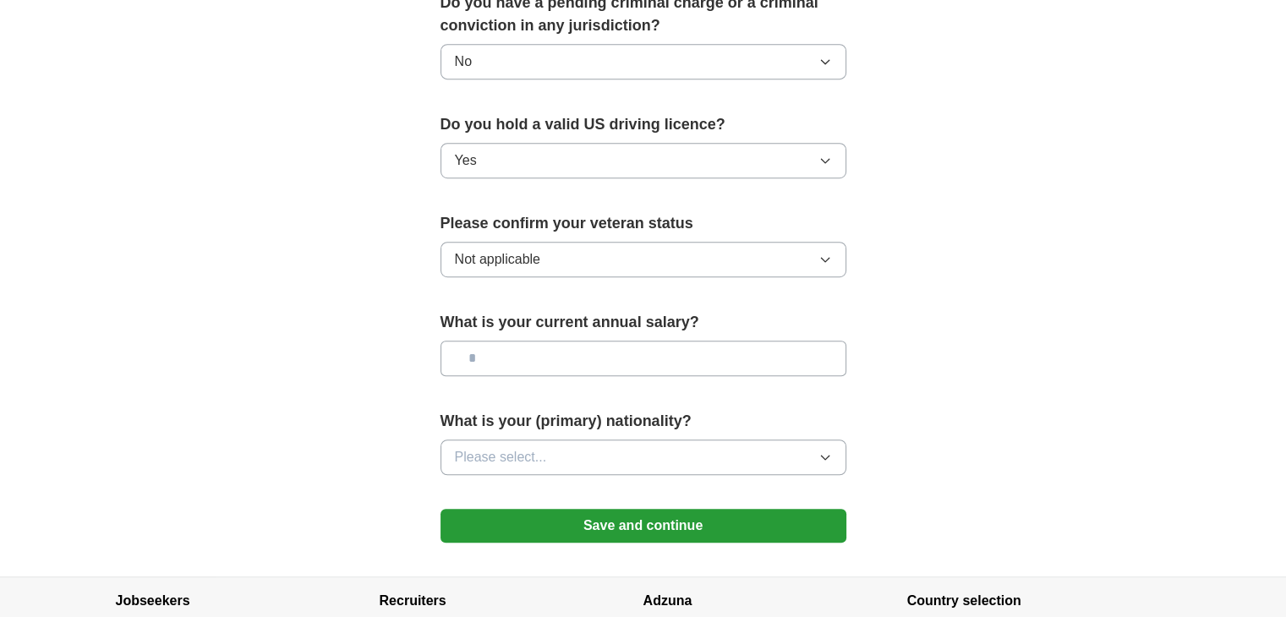
click at [561, 341] on input "text" at bounding box center [644, 359] width 406 height 36
type input "********"
click at [589, 440] on button "Please select..." at bounding box center [644, 458] width 406 height 36
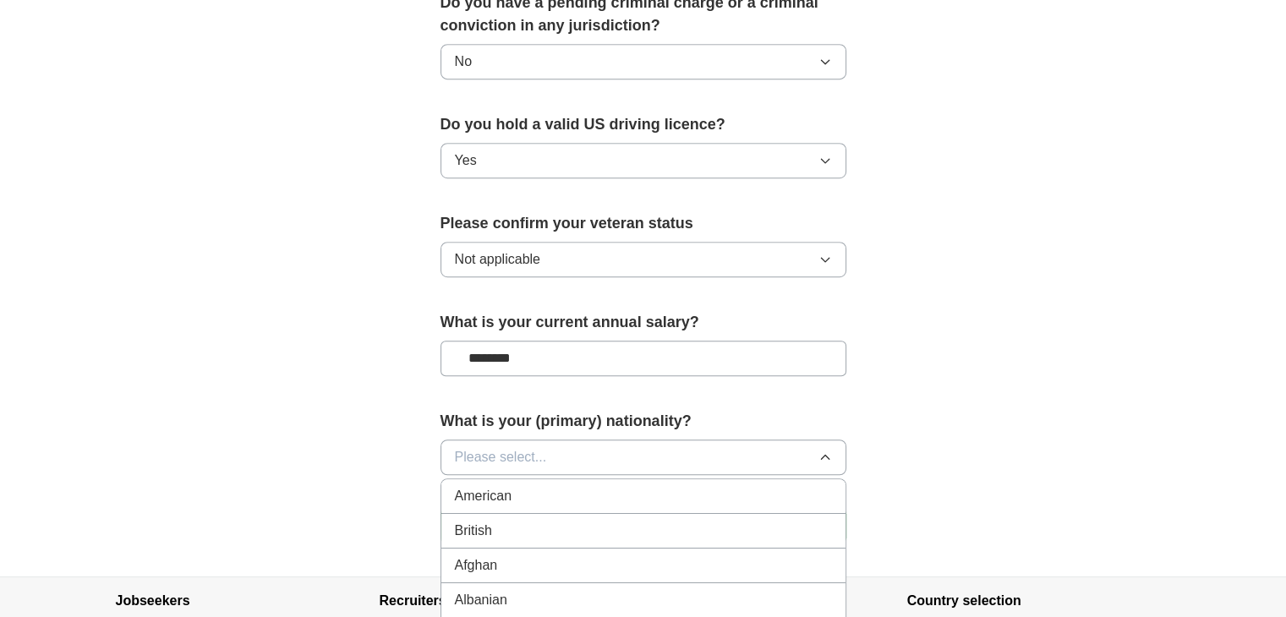
click at [561, 486] on div "American" at bounding box center [643, 496] width 377 height 20
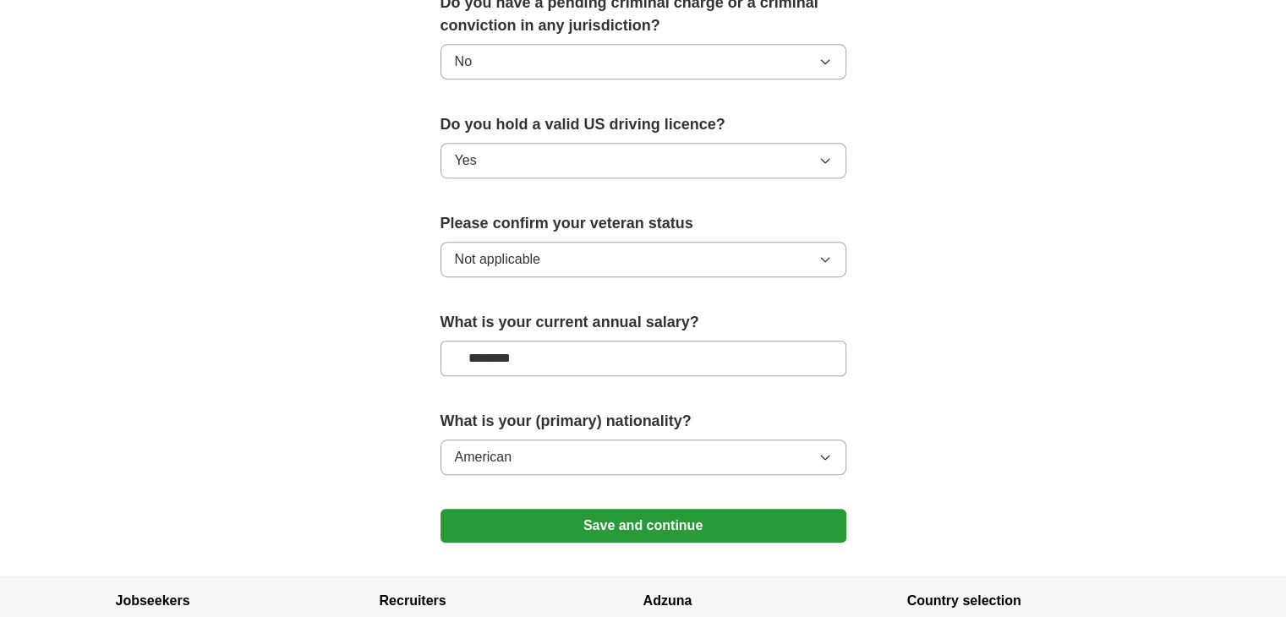
scroll to position [1099, 0]
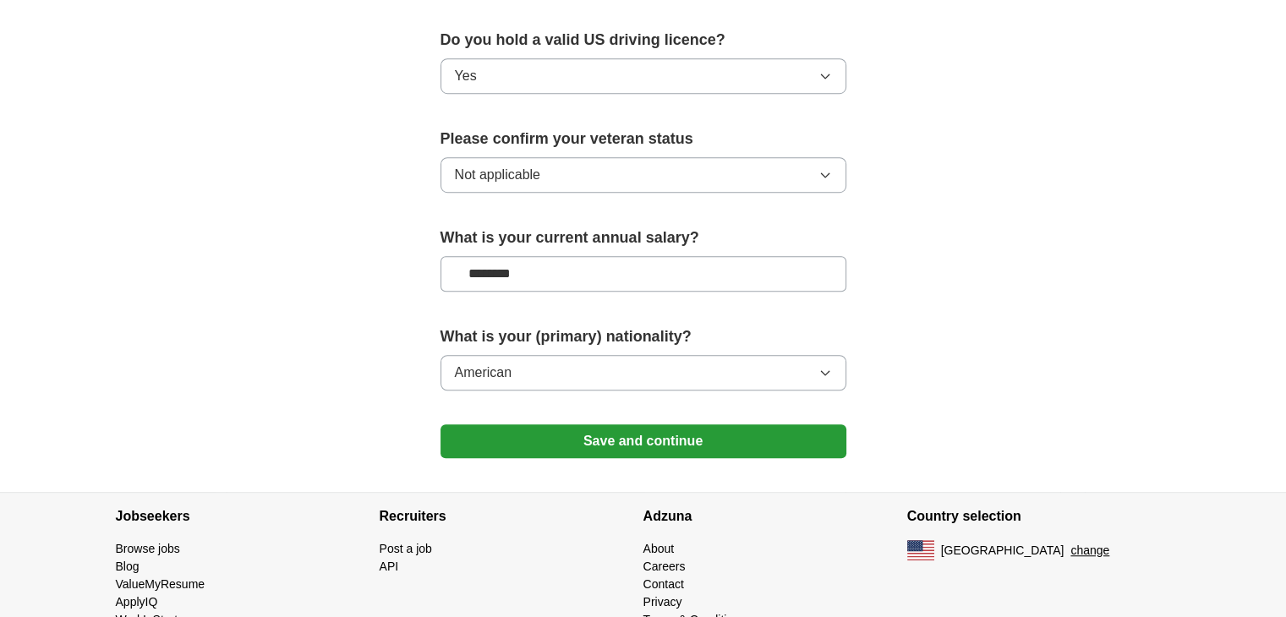
click at [633, 424] on button "Save and continue" at bounding box center [644, 441] width 406 height 34
